Goal: Find specific page/section: Find specific page/section

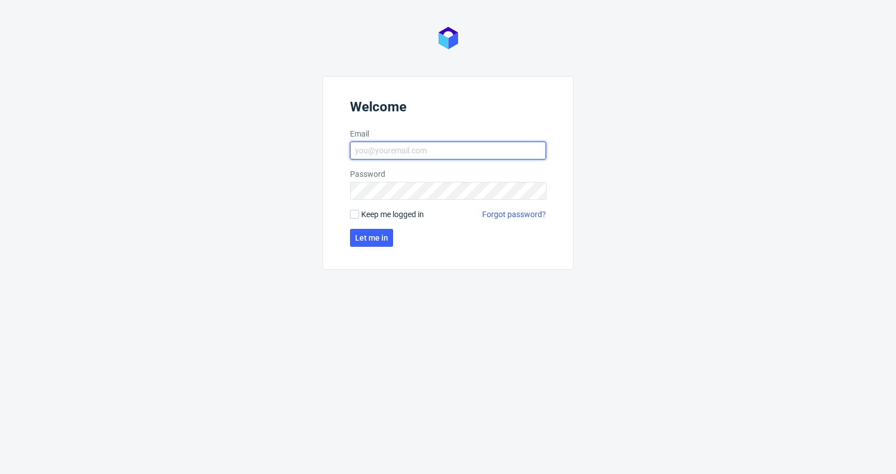
type input "[PERSON_NAME][EMAIL_ADDRESS][DOMAIN_NAME]"
click at [374, 221] on form "Welcome Email [PERSON_NAME][EMAIL_ADDRESS][DOMAIN_NAME] Password Keep me logged…" at bounding box center [448, 173] width 251 height 194
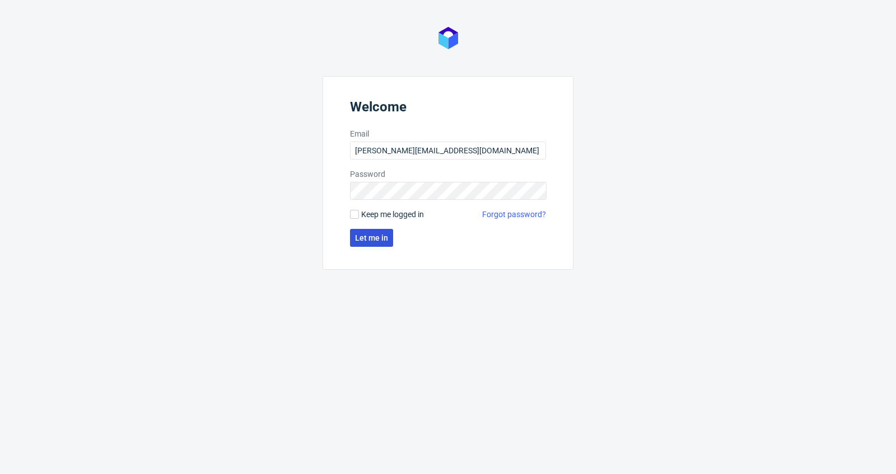
click at [374, 237] on span "Let me in" at bounding box center [371, 238] width 33 height 8
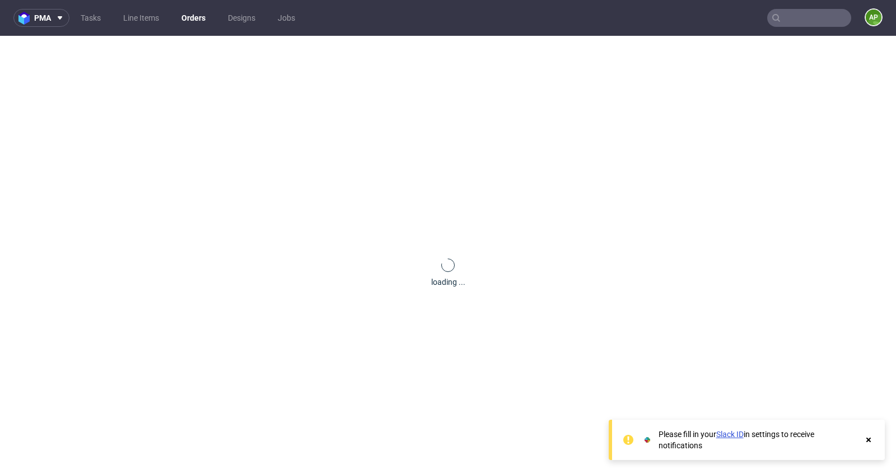
click at [808, 25] on input "text" at bounding box center [809, 18] width 84 height 18
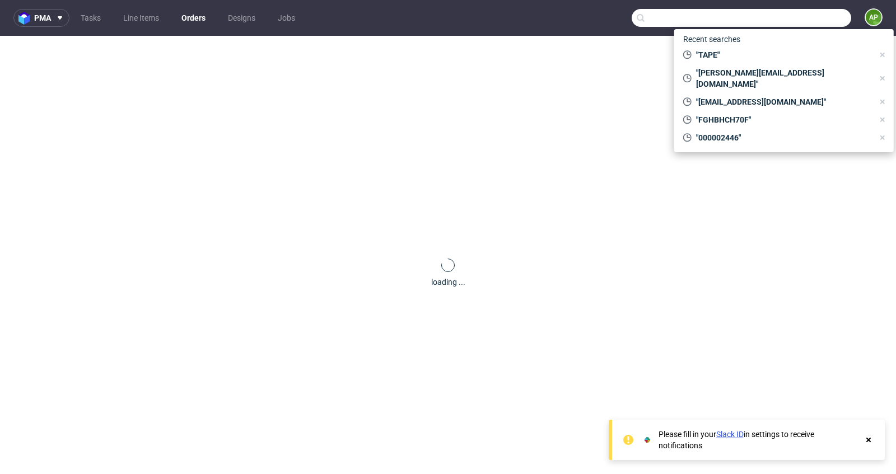
paste input "F2E22G595B"
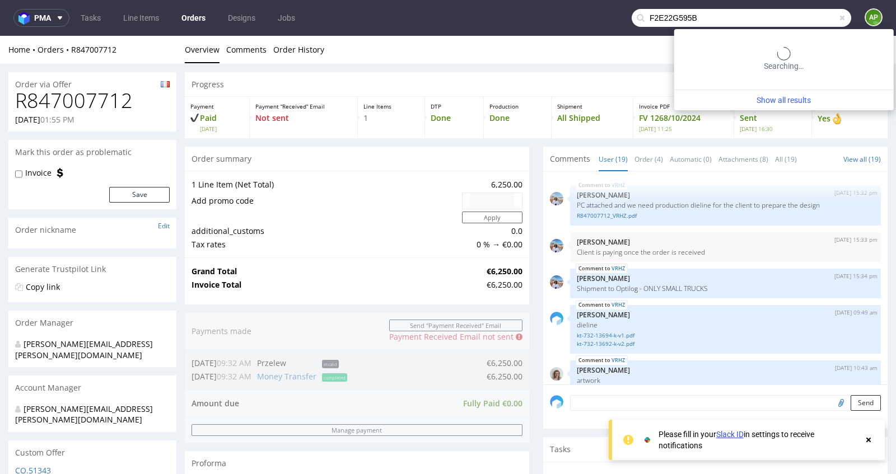
type input "F2E22G595B"
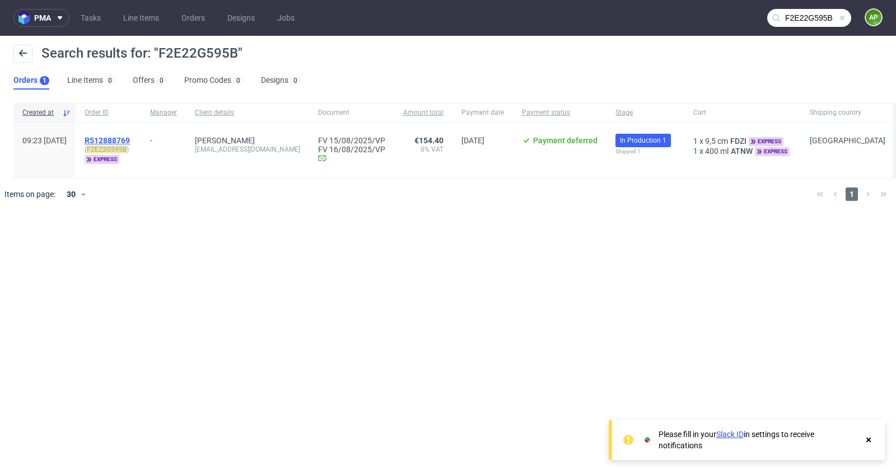
click at [130, 137] on span "R512888769" at bounding box center [107, 140] width 45 height 9
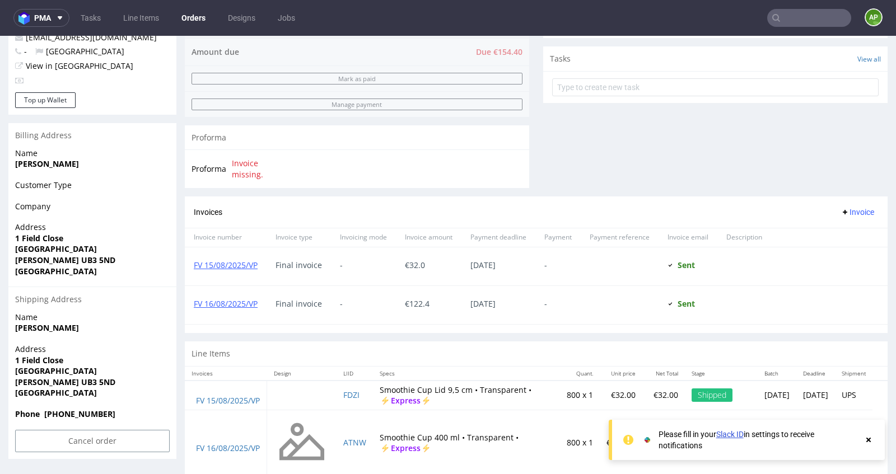
scroll to position [411, 0]
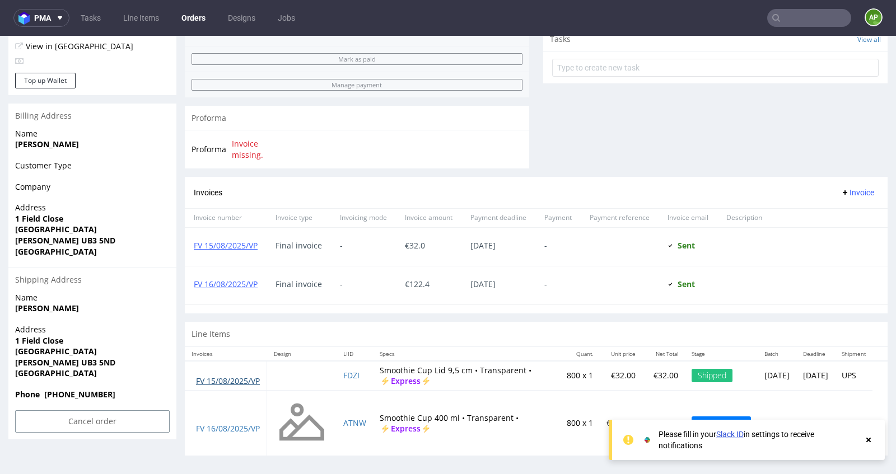
click at [238, 380] on link "FV 15/08/2025/VP" at bounding box center [228, 381] width 64 height 11
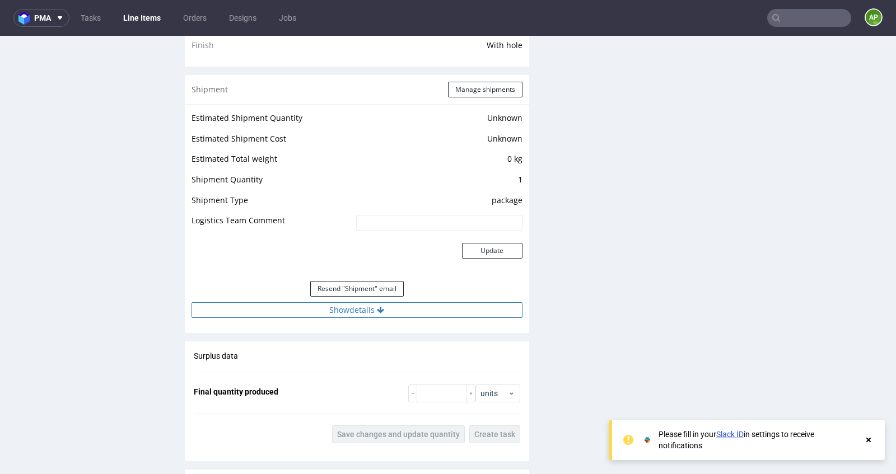
click at [362, 308] on button "Show details" at bounding box center [357, 310] width 331 height 16
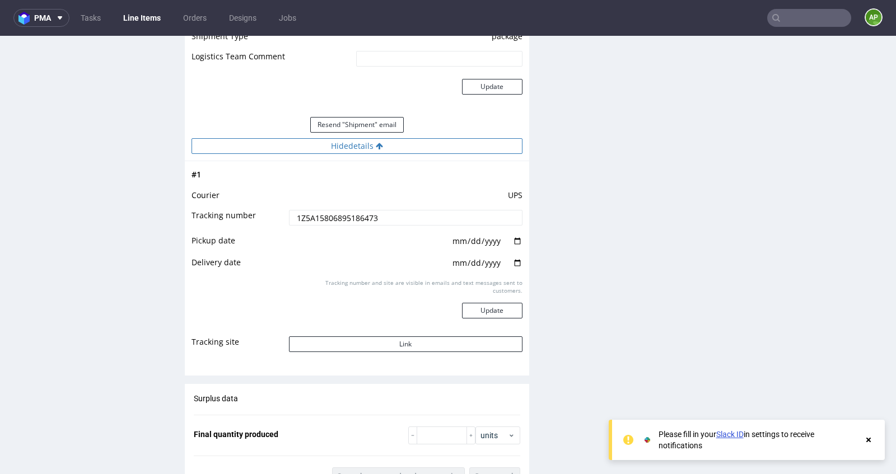
scroll to position [1067, 0]
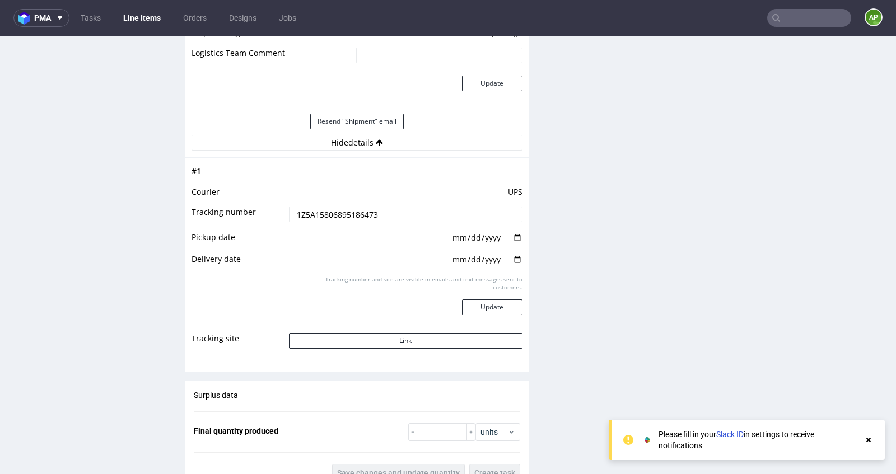
click at [401, 208] on input "1Z5A15806895186473" at bounding box center [406, 215] width 234 height 16
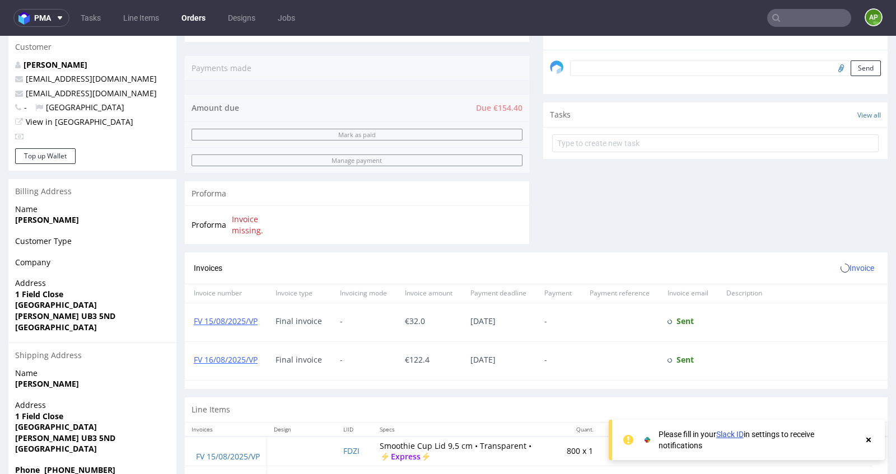
scroll to position [411, 0]
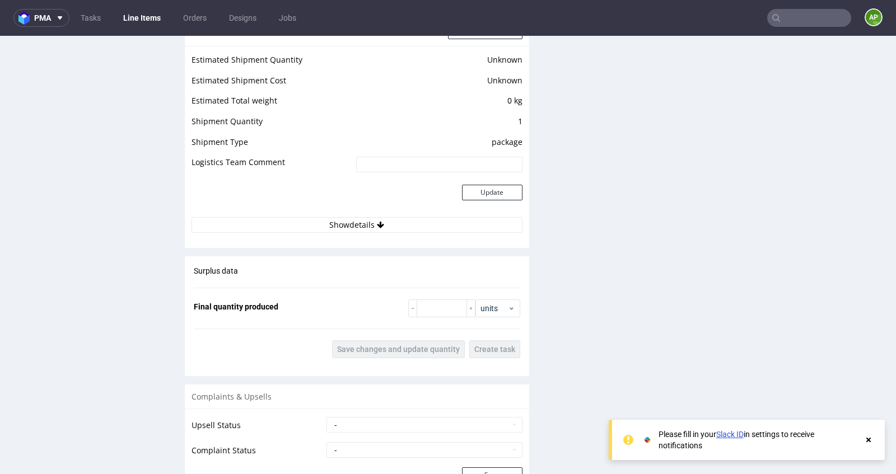
scroll to position [1013, 0]
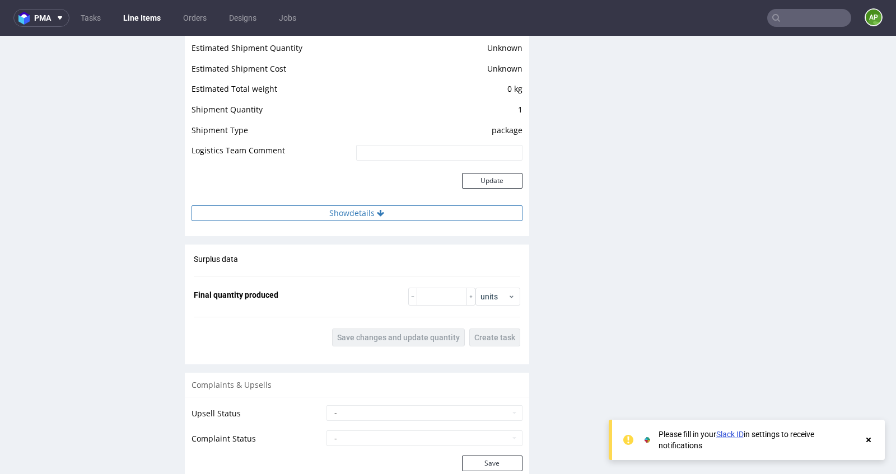
click at [392, 209] on button "Show details" at bounding box center [357, 214] width 331 height 16
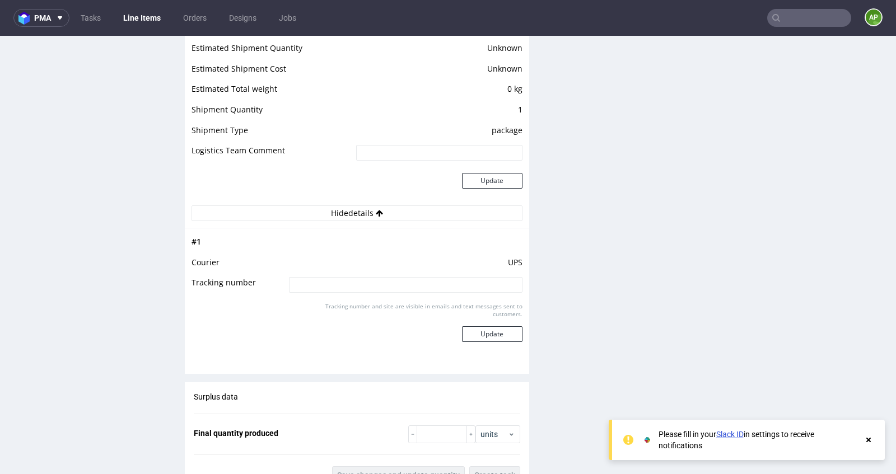
click at [392, 293] on td at bounding box center [404, 288] width 236 height 25
click at [395, 282] on input at bounding box center [406, 285] width 234 height 16
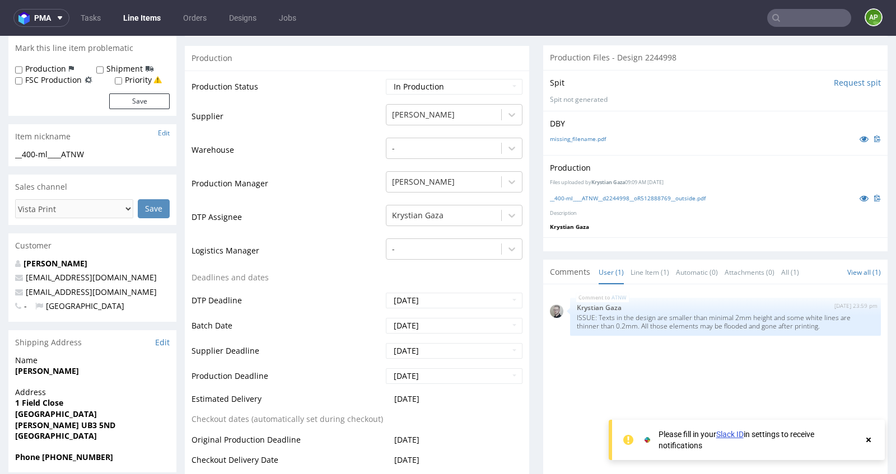
scroll to position [225, 0]
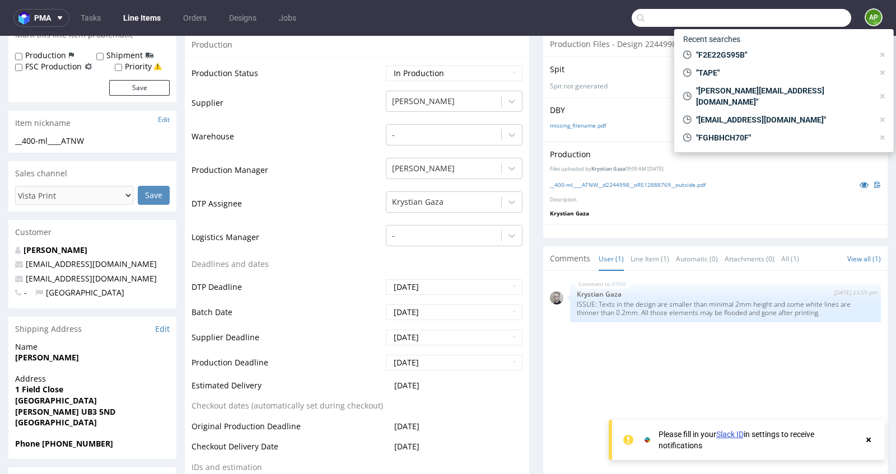
click at [780, 21] on input "text" at bounding box center [742, 18] width 220 height 18
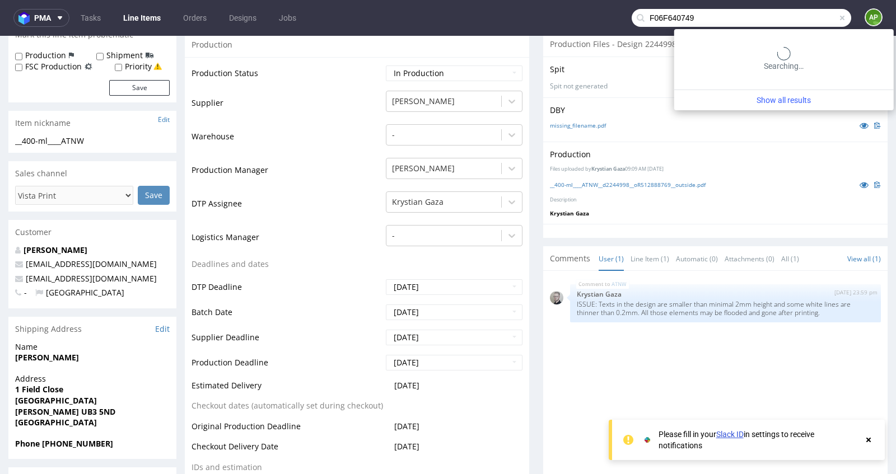
type input "F06F640749"
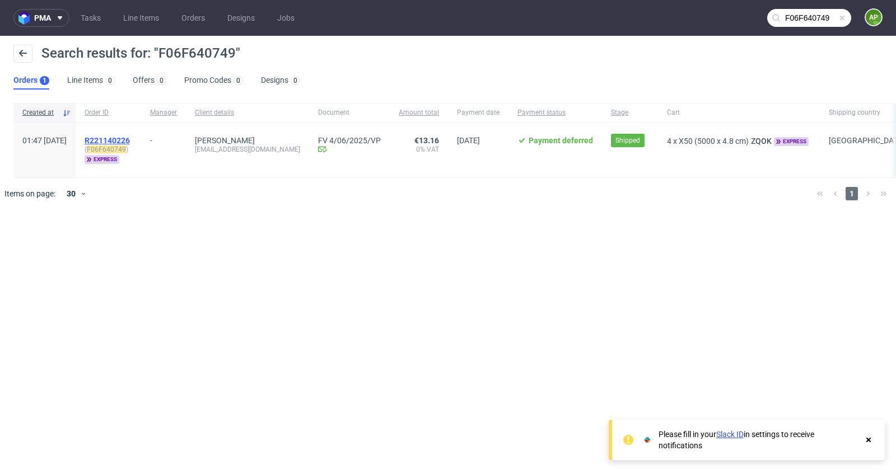
click at [130, 138] on span "R221140226" at bounding box center [107, 140] width 45 height 9
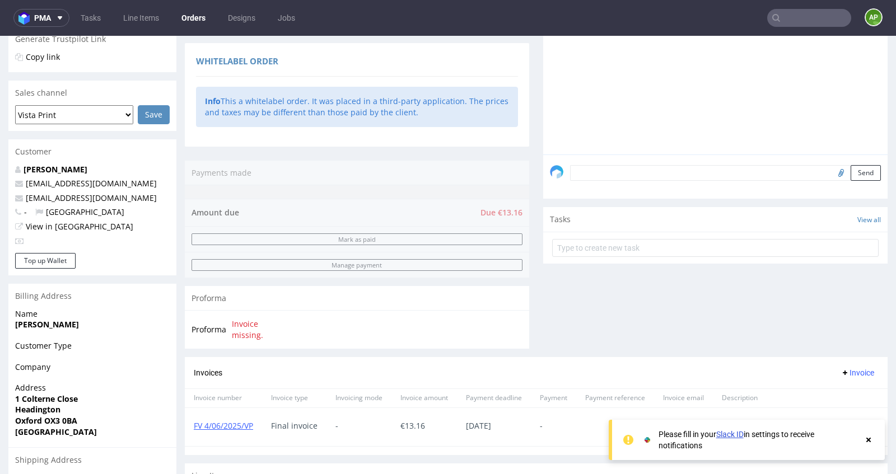
scroll to position [388, 0]
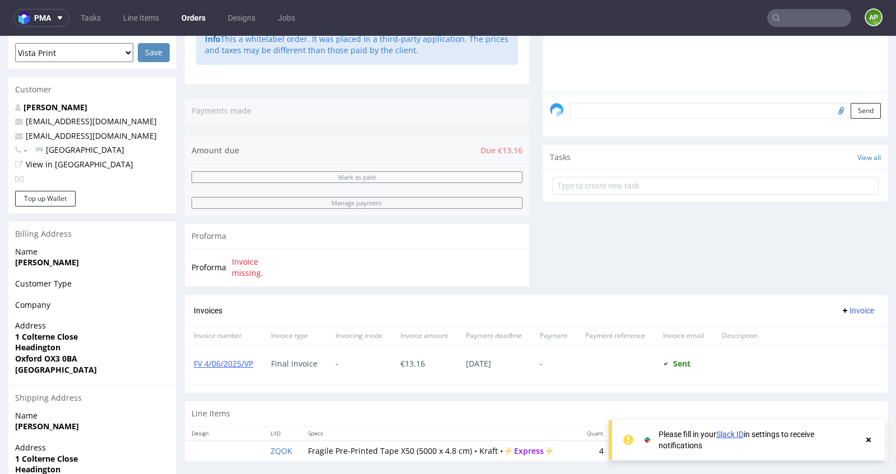
scroll to position [294, 0]
click at [223, 357] on link "FV 4/06/2025/VP" at bounding box center [223, 362] width 59 height 11
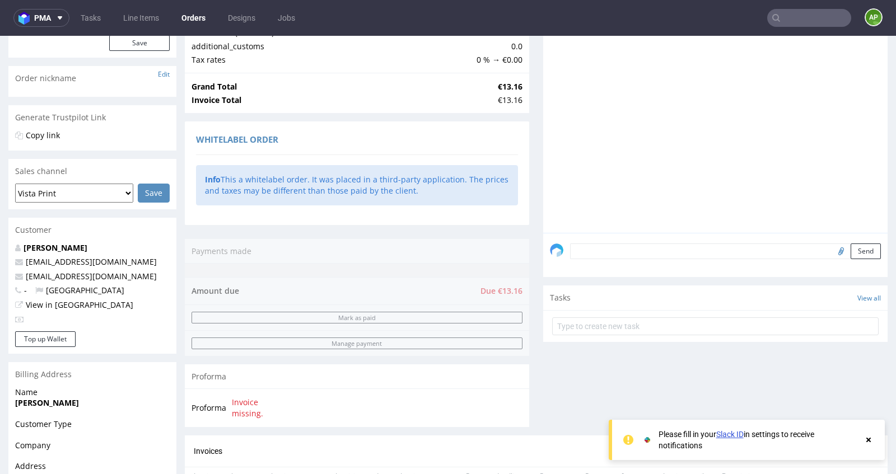
scroll to position [0, 0]
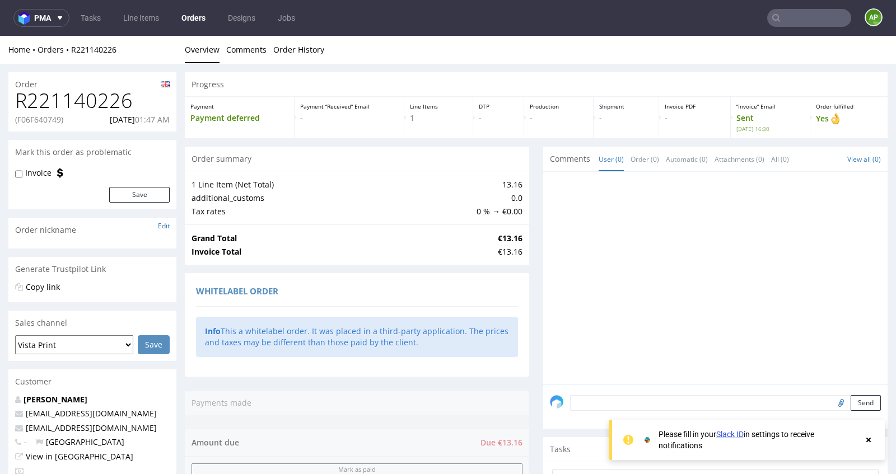
click at [828, 14] on input "text" at bounding box center [809, 18] width 84 height 18
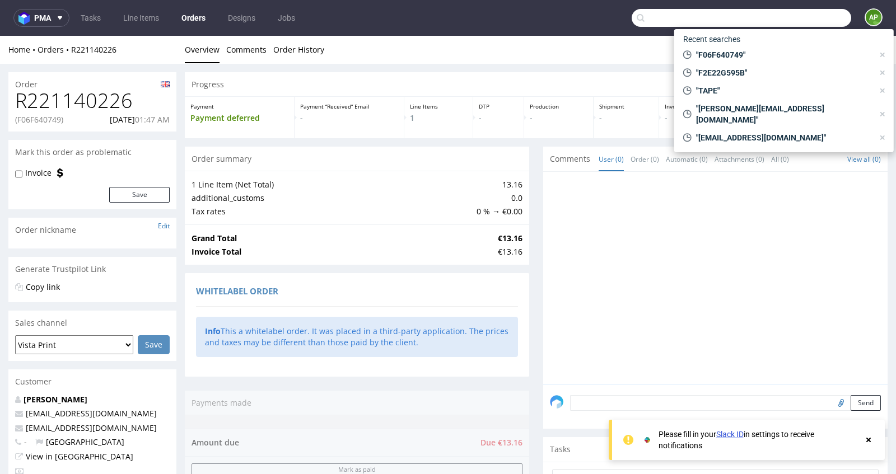
paste input "FZB5B76DGE"
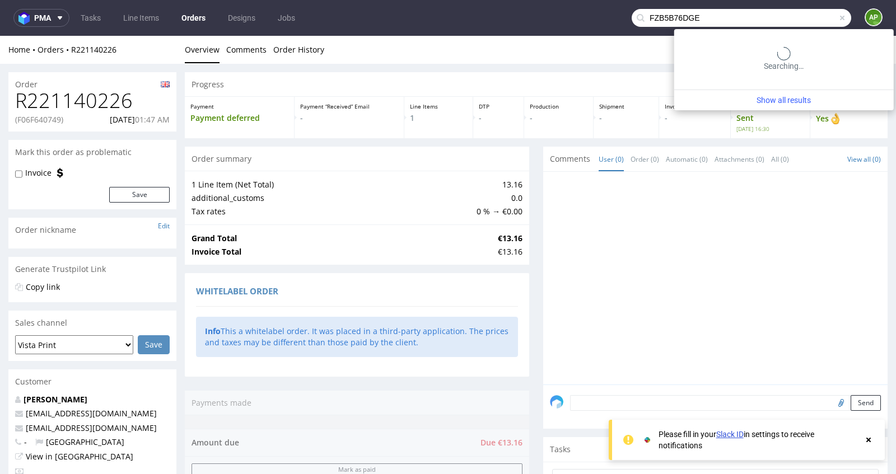
type input "FZB5B76DGE"
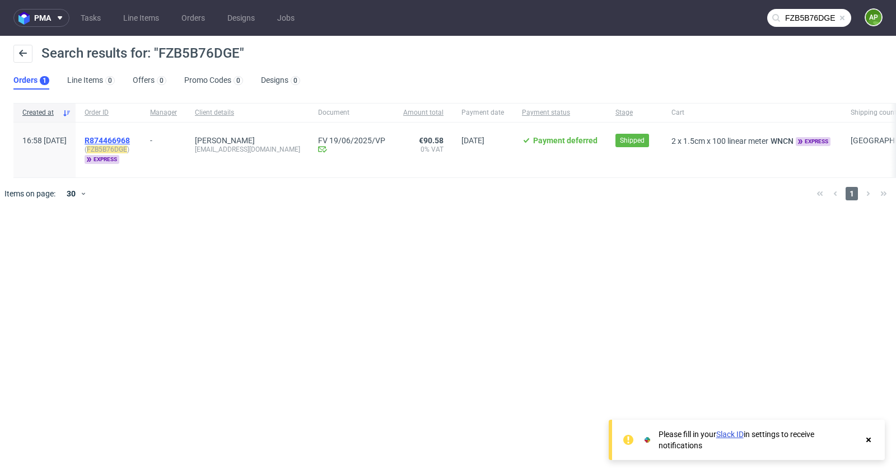
click at [130, 144] on span "R874466968" at bounding box center [107, 140] width 45 height 9
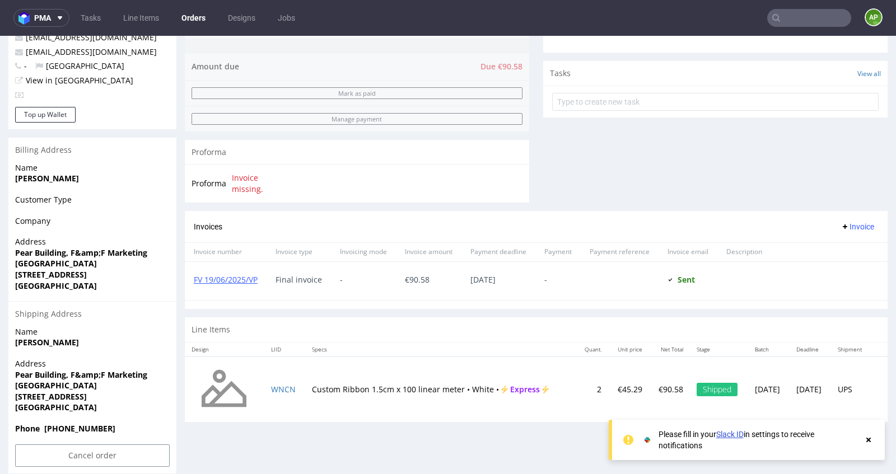
scroll to position [380, 0]
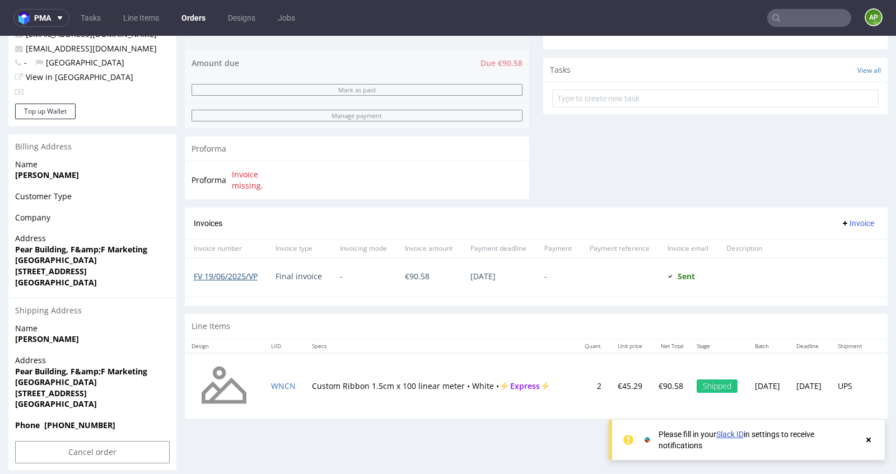
click at [237, 272] on link "FV 19/06/2025/VP" at bounding box center [226, 276] width 64 height 11
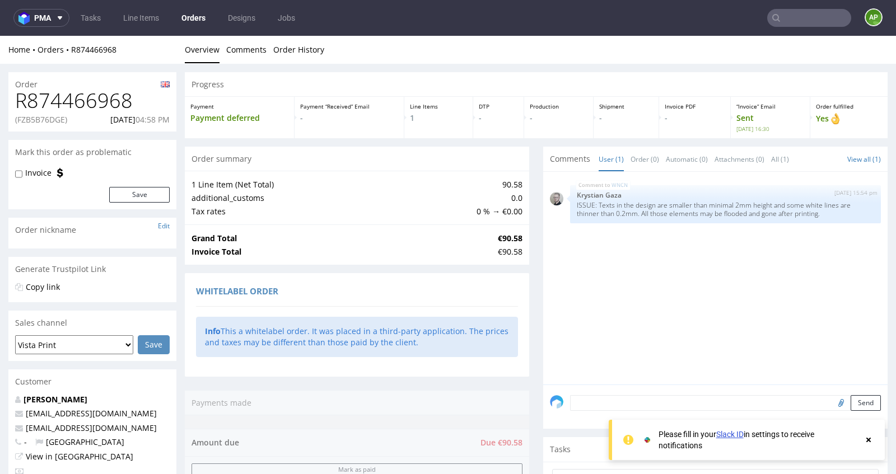
click at [29, 120] on p "(FZB5B76DGE)" at bounding box center [41, 119] width 52 height 11
copy p "FZB5B76DGE"
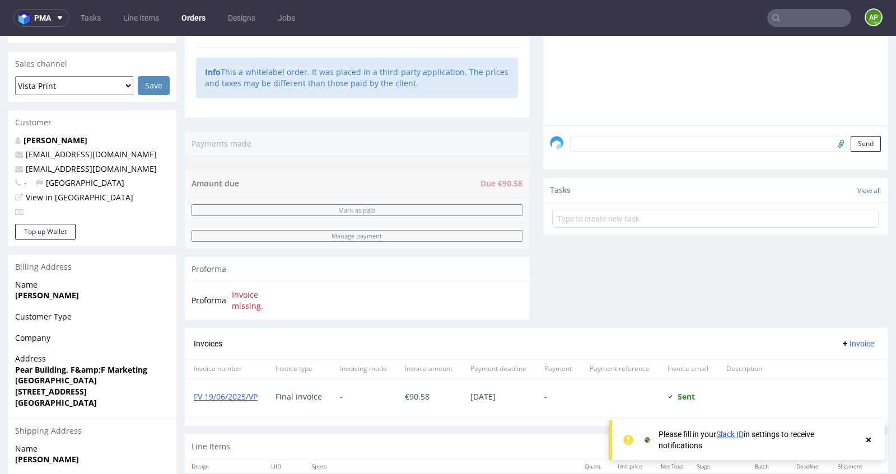
scroll to position [277, 0]
